Goal: Transaction & Acquisition: Purchase product/service

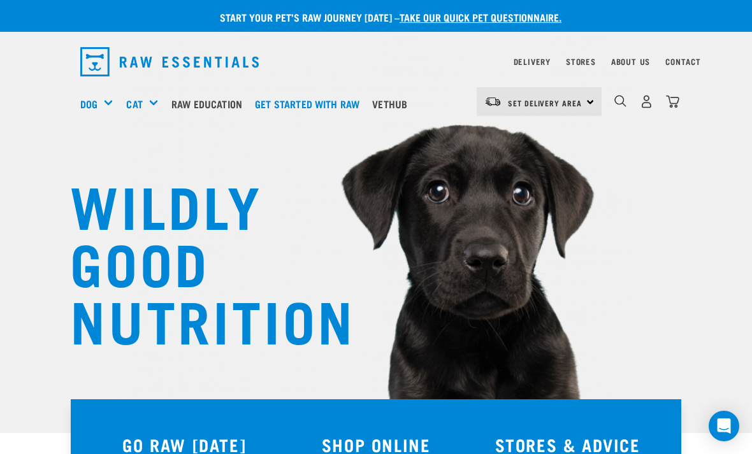
click at [556, 98] on link "Set Delivery Area" at bounding box center [545, 103] width 74 height 20
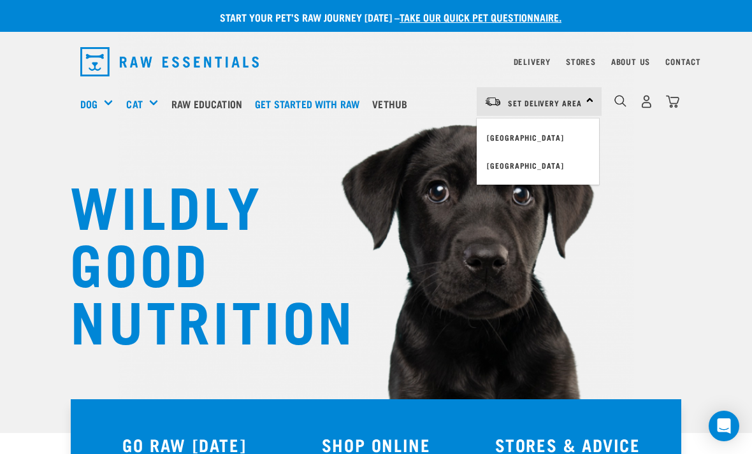
click at [531, 138] on link "[GEOGRAPHIC_DATA]" at bounding box center [538, 138] width 122 height 28
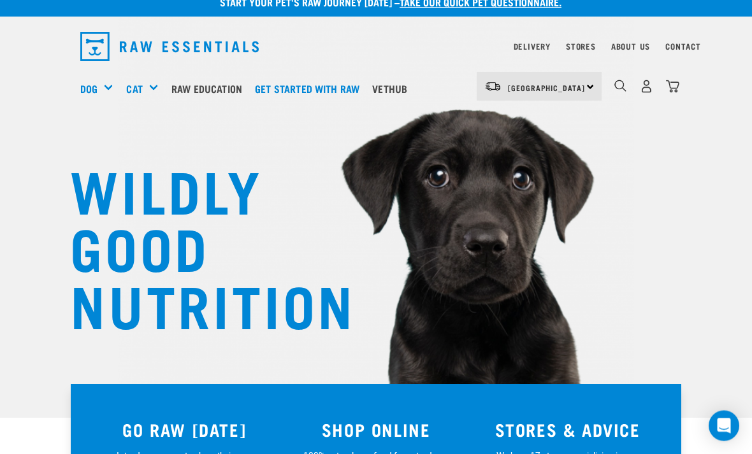
scroll to position [16, 0]
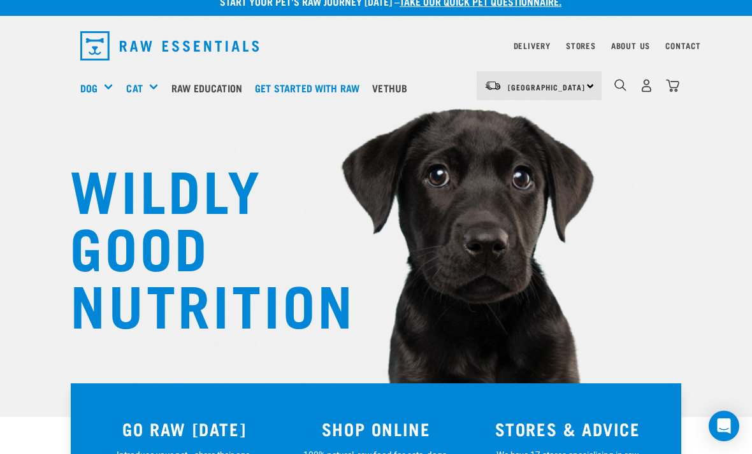
click at [0, 0] on div "Mixes & Minces" at bounding box center [0, 0] width 0 height 0
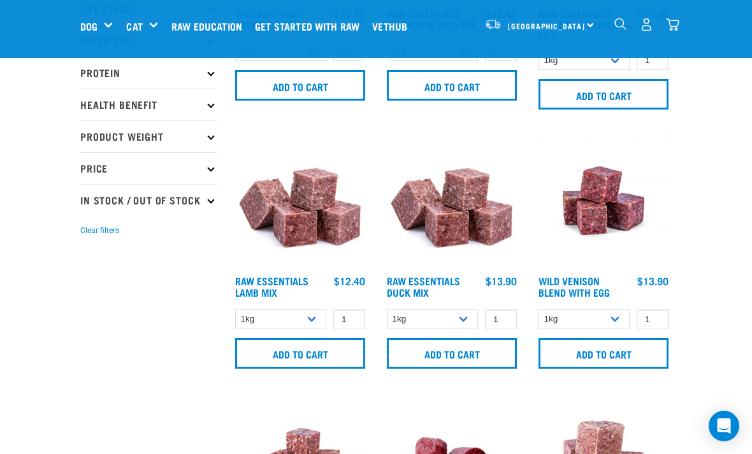
scroll to position [229, 0]
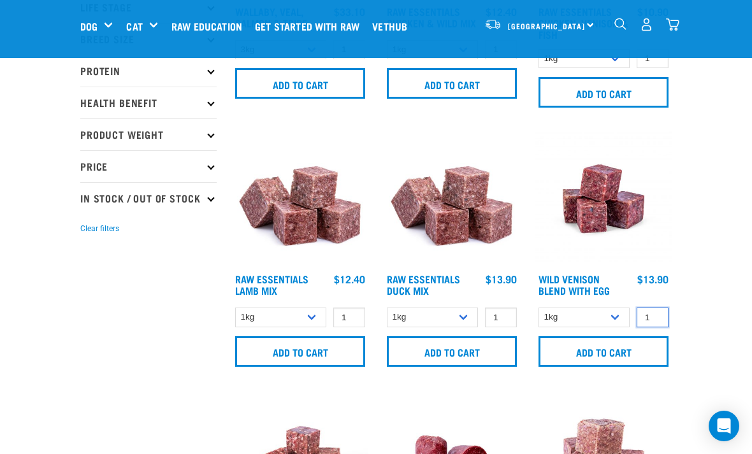
click at [658, 316] on input "1" at bounding box center [652, 318] width 32 height 20
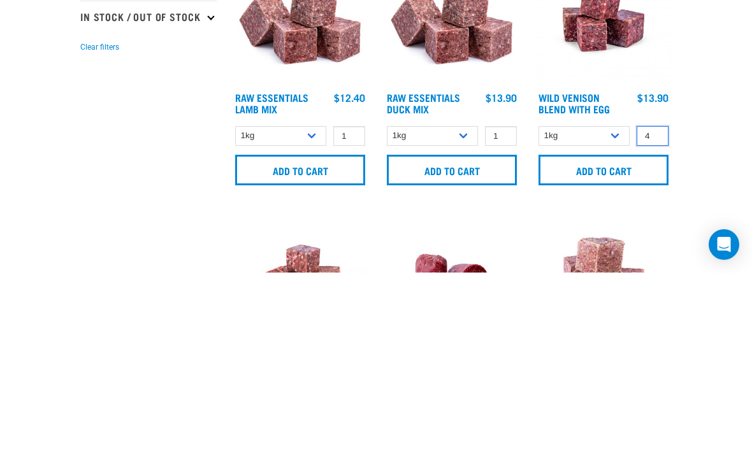
type input "4"
click at [598, 336] on input "Add to cart" at bounding box center [603, 351] width 130 height 31
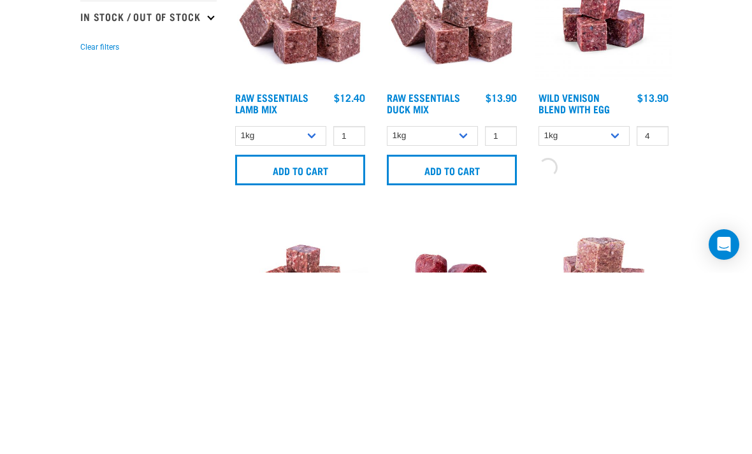
scroll to position [410, 0]
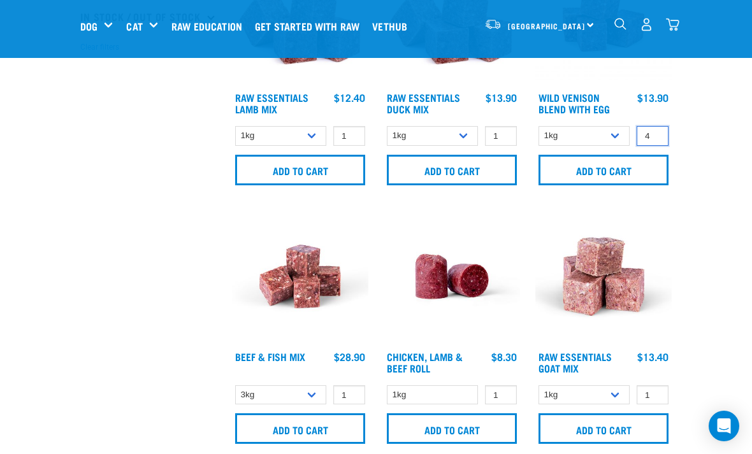
click at [666, 129] on input "4" at bounding box center [652, 136] width 32 height 20
type input "2"
click at [604, 173] on input "Add to cart" at bounding box center [603, 170] width 133 height 50
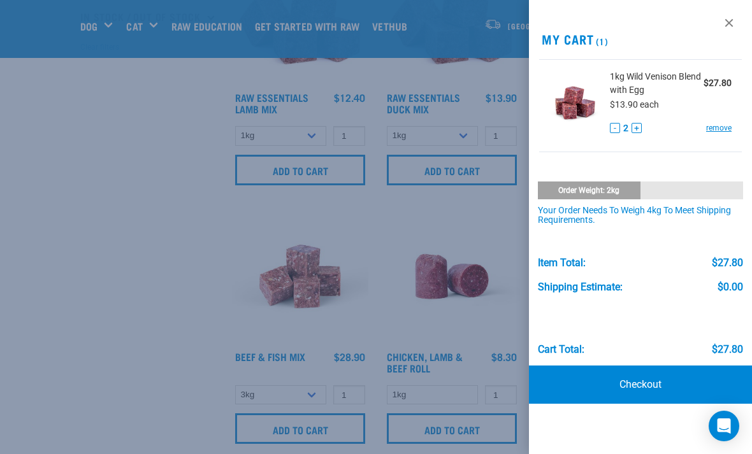
click at [730, 24] on link at bounding box center [729, 23] width 20 height 20
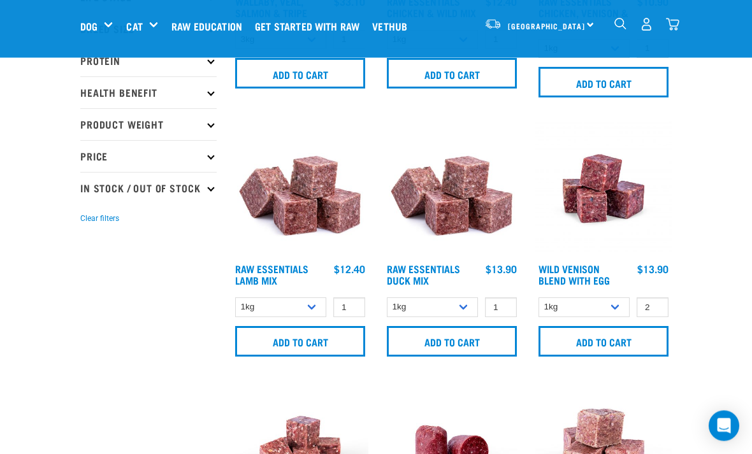
scroll to position [240, 0]
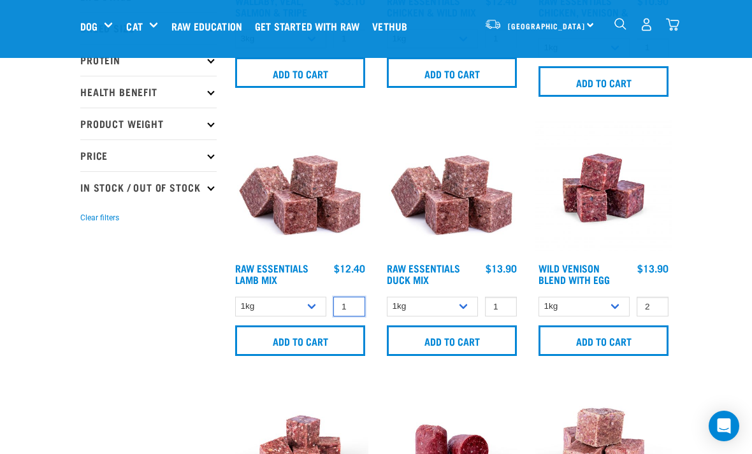
click at [357, 305] on input "1" at bounding box center [349, 307] width 32 height 20
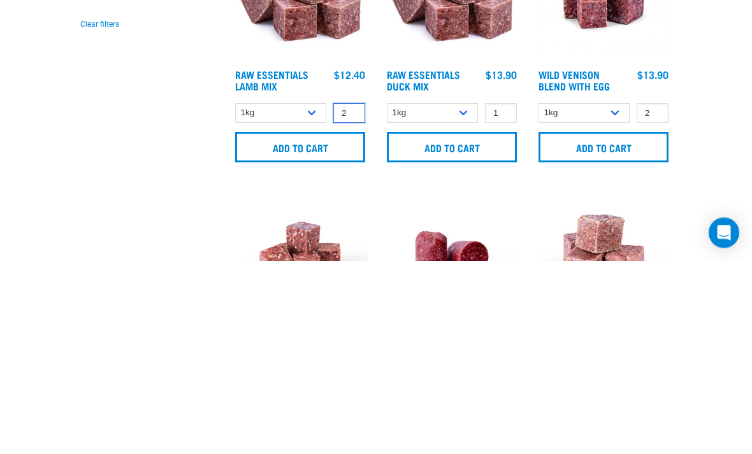
type input "2"
click at [304, 326] on input "Add to cart" at bounding box center [300, 341] width 130 height 31
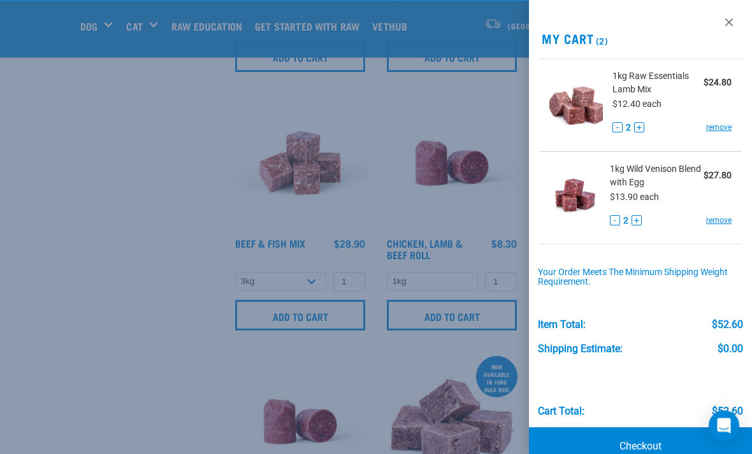
scroll to position [524, 0]
click at [630, 446] on link "Checkout" at bounding box center [640, 447] width 223 height 38
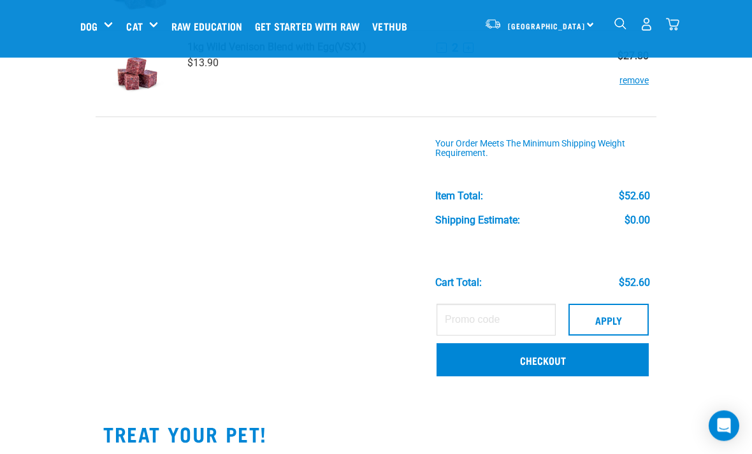
scroll to position [166, 0]
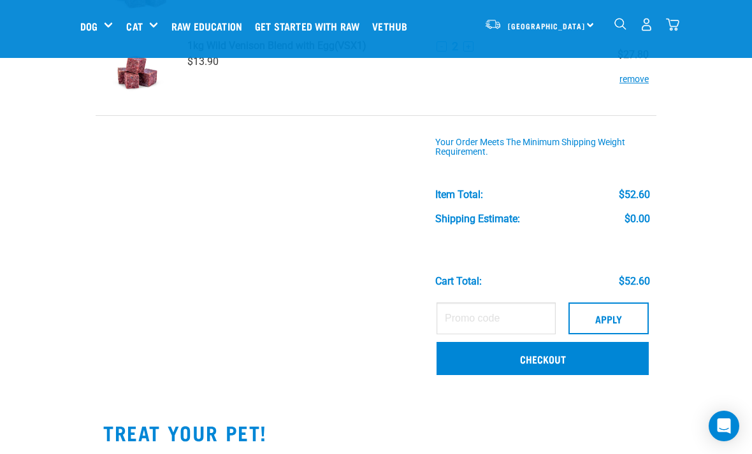
click at [548, 354] on link "Checkout" at bounding box center [542, 358] width 212 height 33
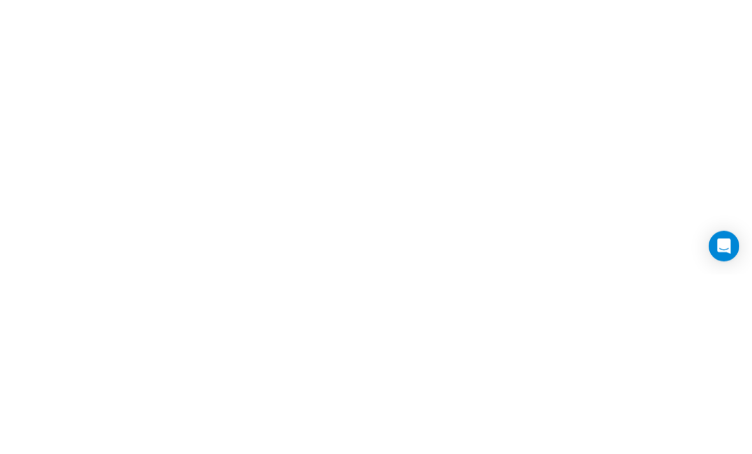
click at [274, 124] on input "Login" at bounding box center [274, 123] width 389 height 31
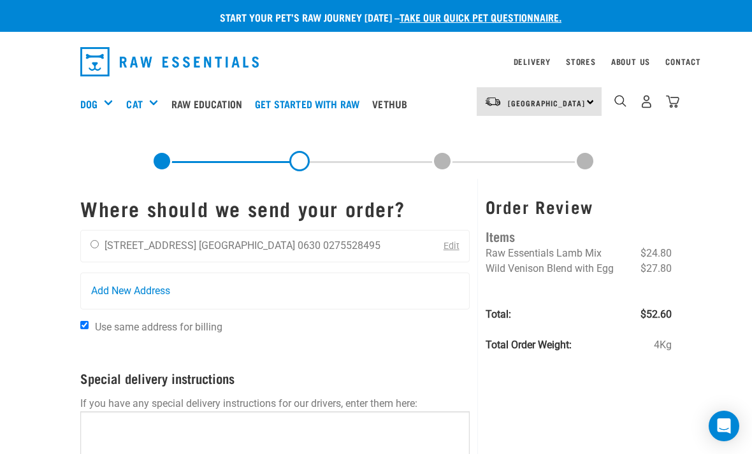
click at [98, 244] on input "radio" at bounding box center [94, 244] width 8 height 8
radio input "true"
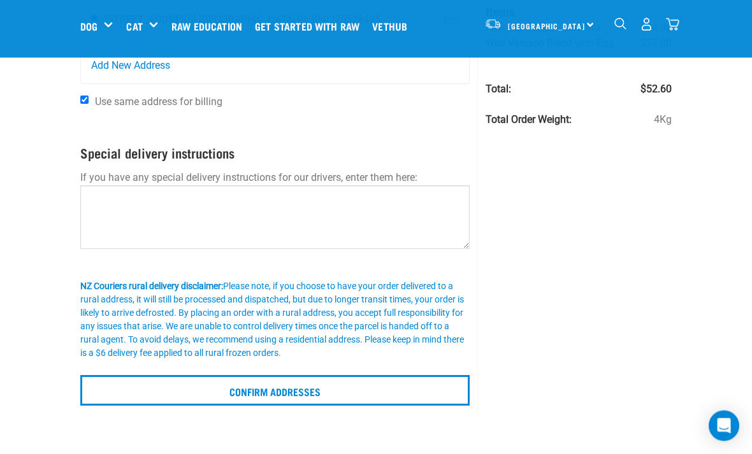
scroll to position [129, 0]
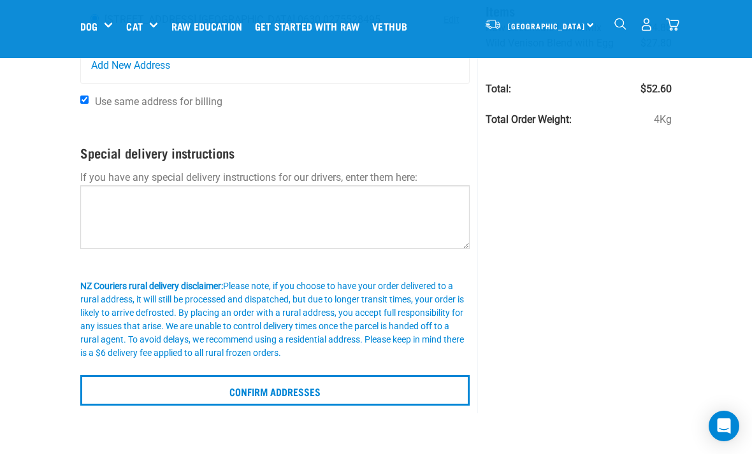
click at [286, 394] on input "Confirm addresses" at bounding box center [274, 390] width 389 height 31
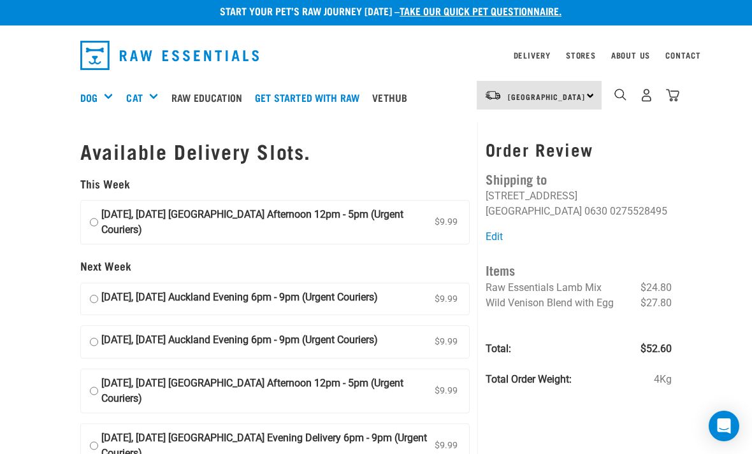
scroll to position [8, 0]
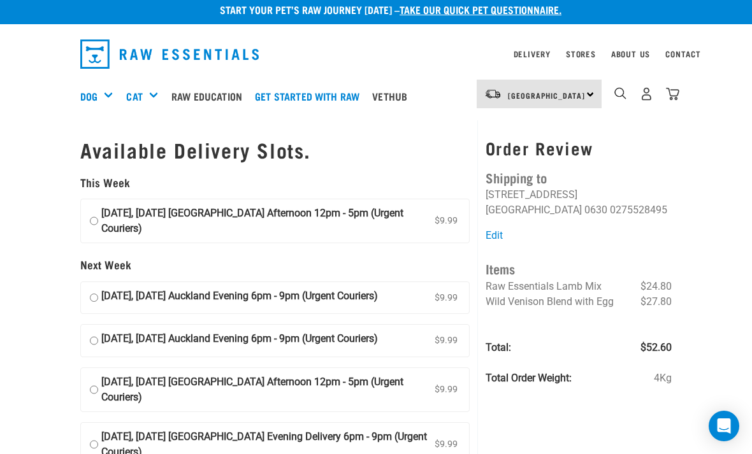
click at [98, 292] on input "[DATE], [DATE] Auckland Evening 6pm - 9pm (Urgent Couriers) $9.99" at bounding box center [94, 298] width 8 height 19
radio input "true"
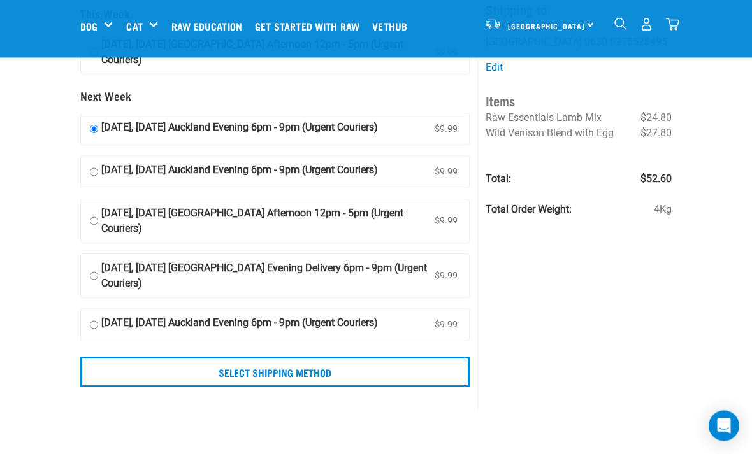
scroll to position [50, 0]
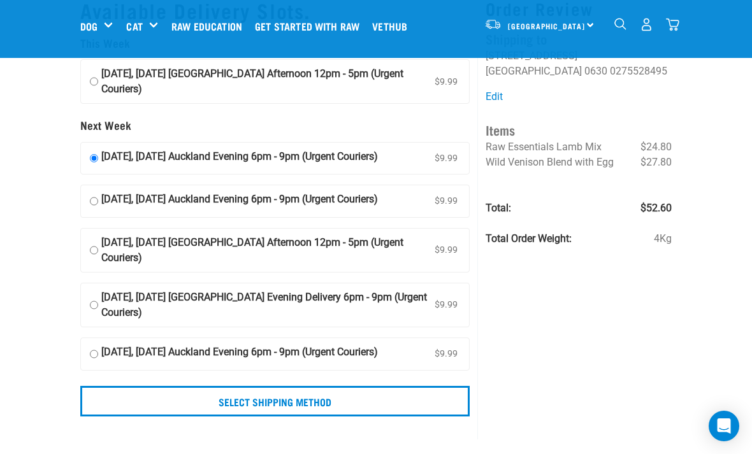
click at [275, 417] on input "Select Shipping Method" at bounding box center [274, 401] width 389 height 31
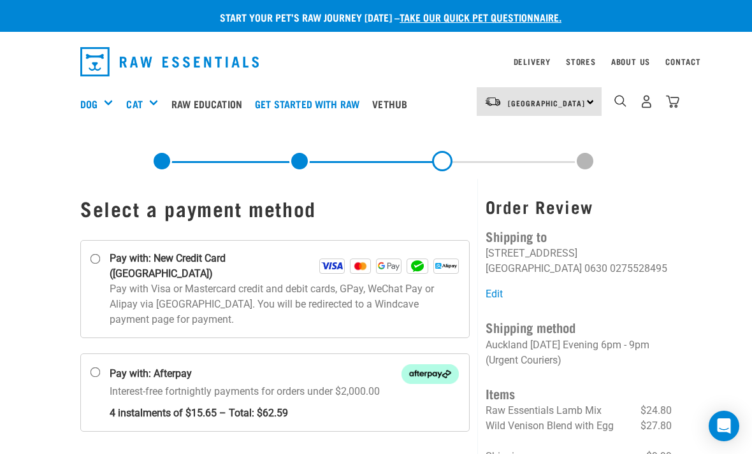
click at [96, 264] on input "Pay with: New Credit Card (Windcave)" at bounding box center [95, 259] width 10 height 10
radio input "true"
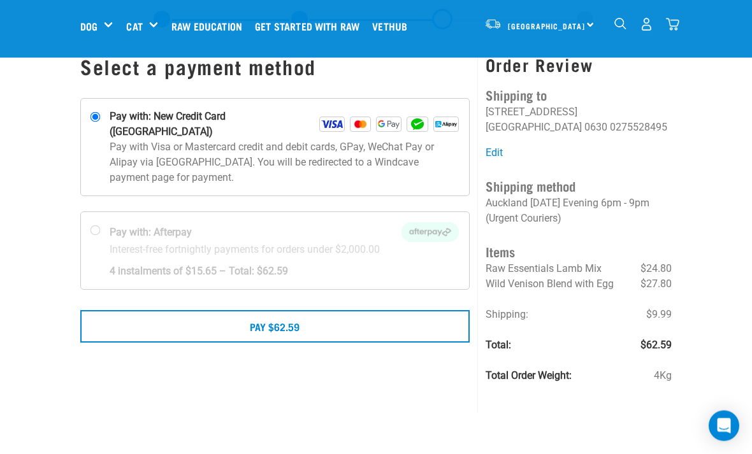
scroll to position [46, 0]
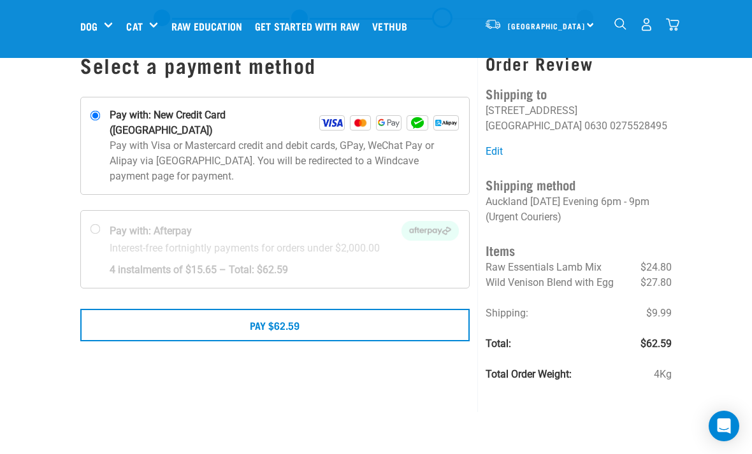
click at [279, 315] on button "Pay $62.59" at bounding box center [274, 325] width 389 height 32
